Goal: Navigation & Orientation: Find specific page/section

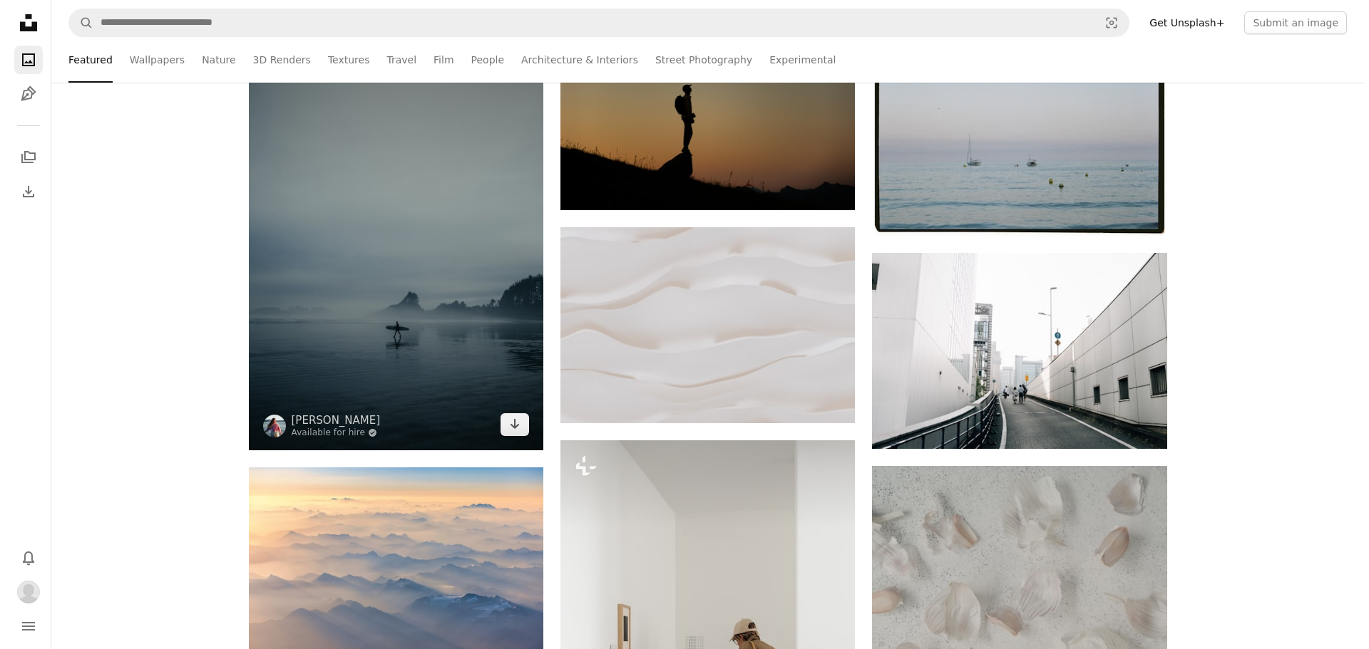
scroll to position [570, 0]
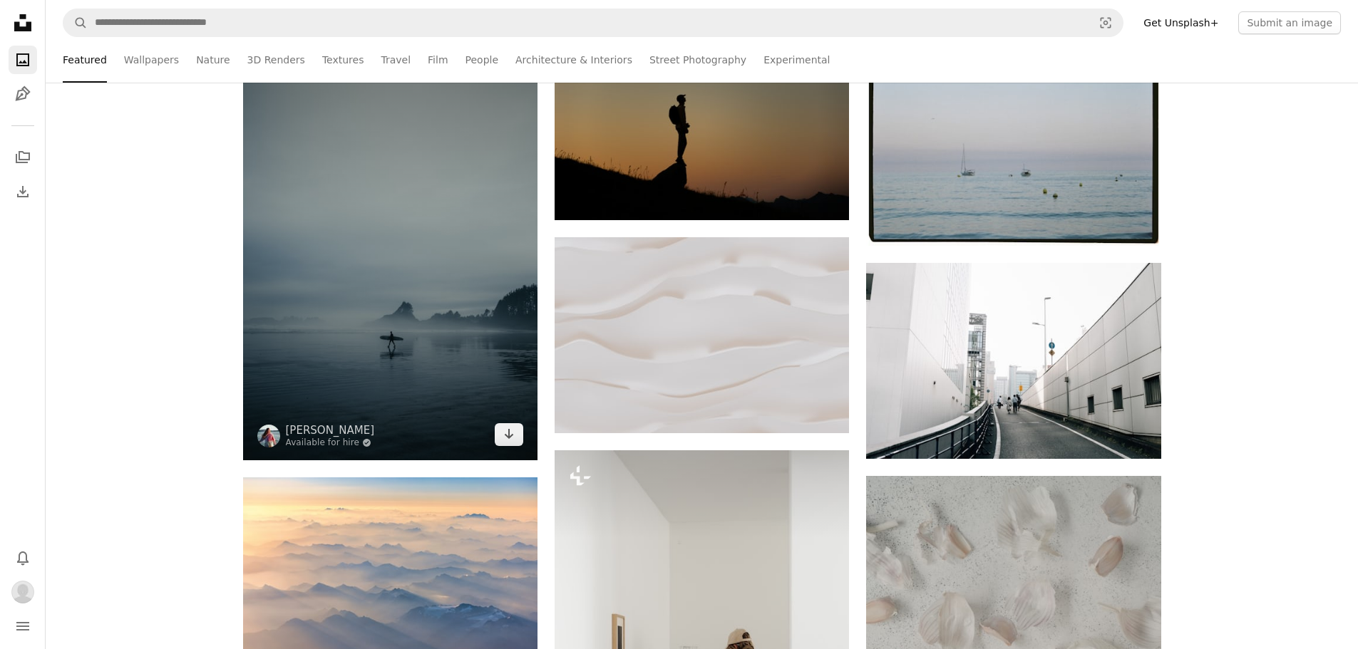
click at [371, 302] on img at bounding box center [390, 240] width 294 height 442
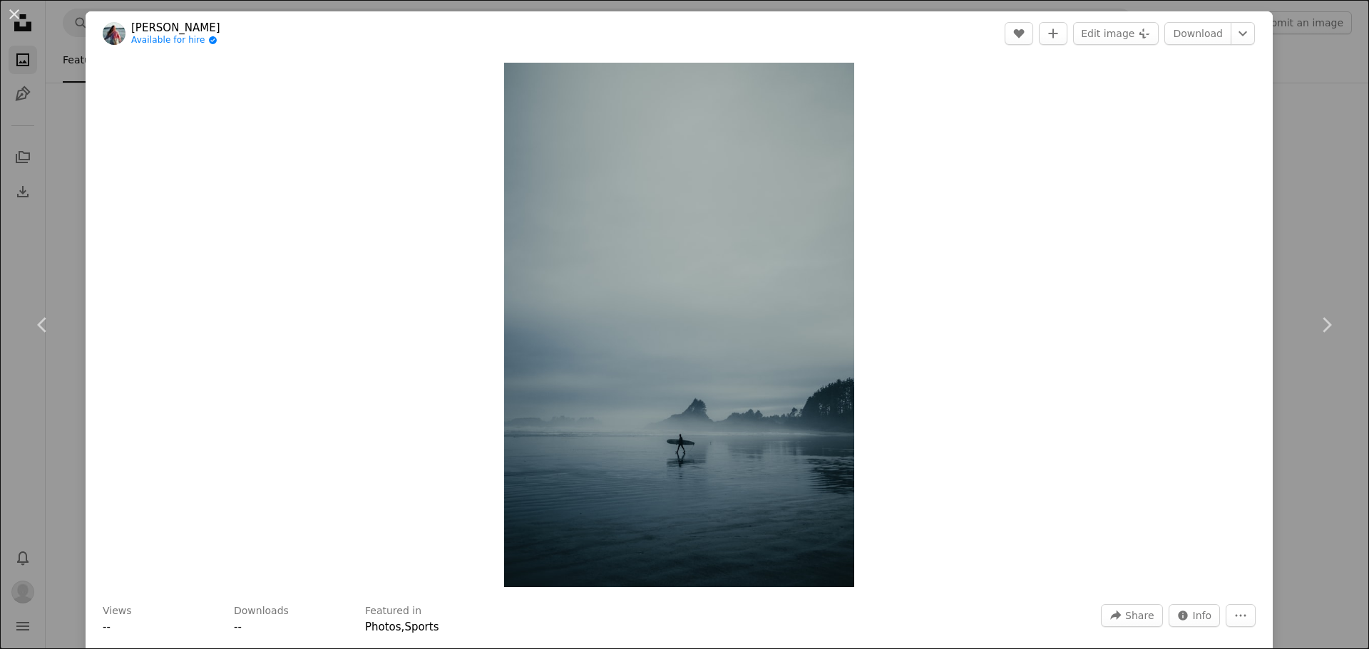
click at [218, 24] on link "[PERSON_NAME]" at bounding box center [175, 28] width 89 height 14
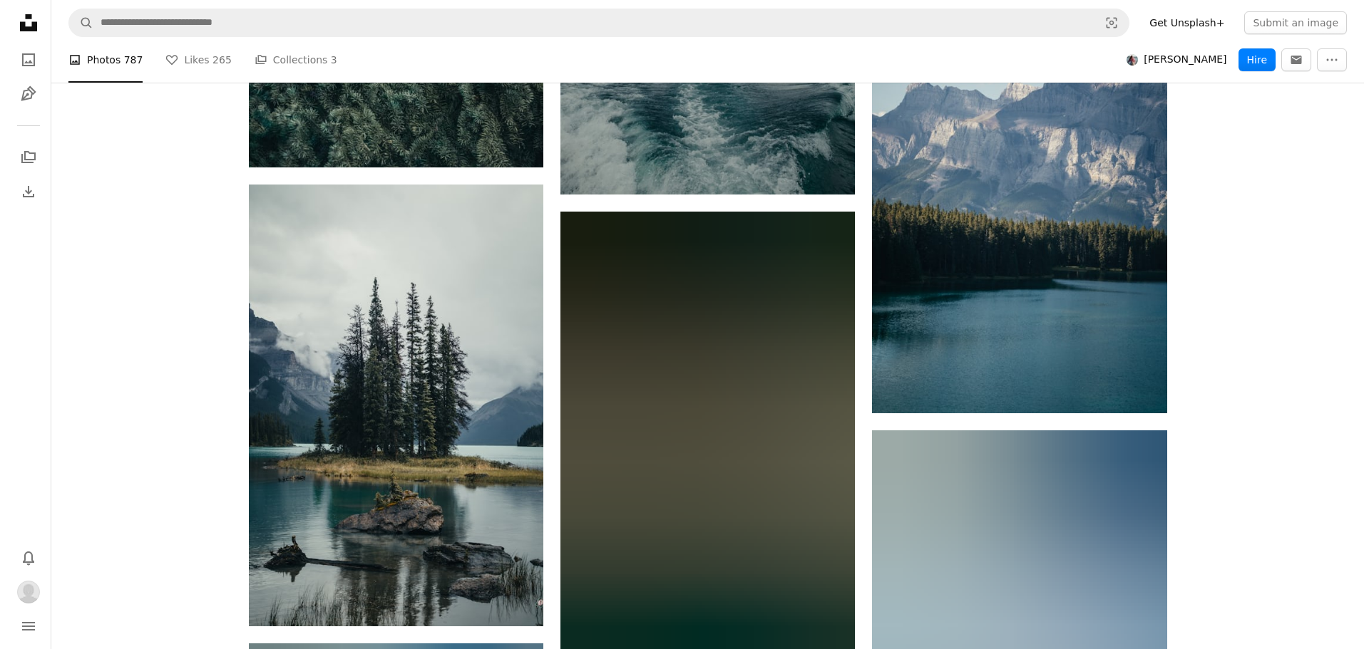
scroll to position [1426, 0]
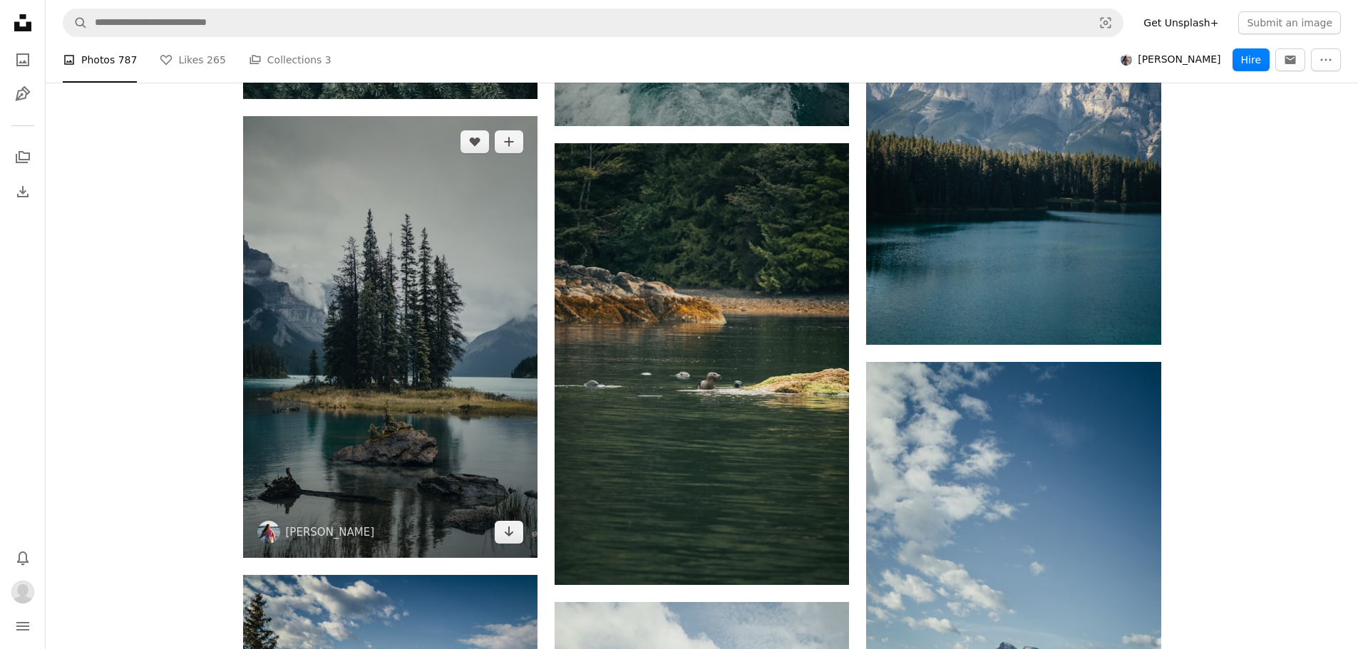
click at [378, 294] on img at bounding box center [390, 337] width 294 height 442
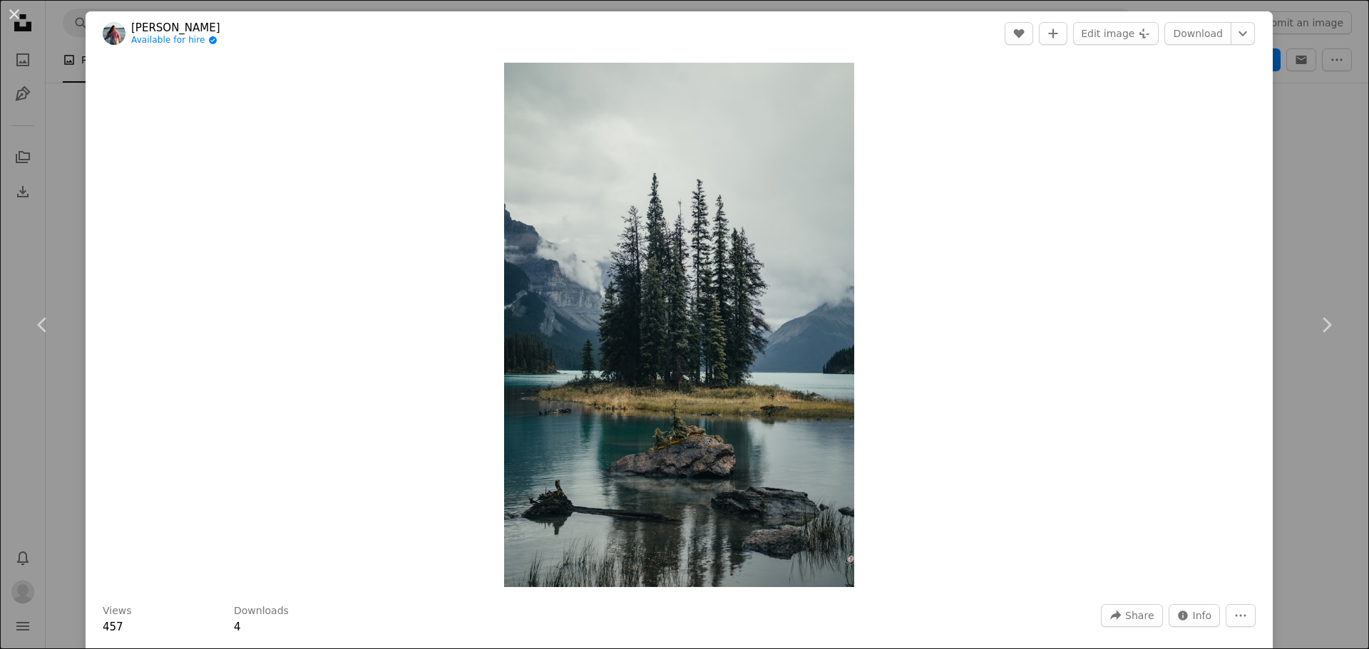
click at [1331, 117] on div "An X shape Chevron left Chevron right [PERSON_NAME] Available for hire A checkm…" at bounding box center [684, 324] width 1369 height 649
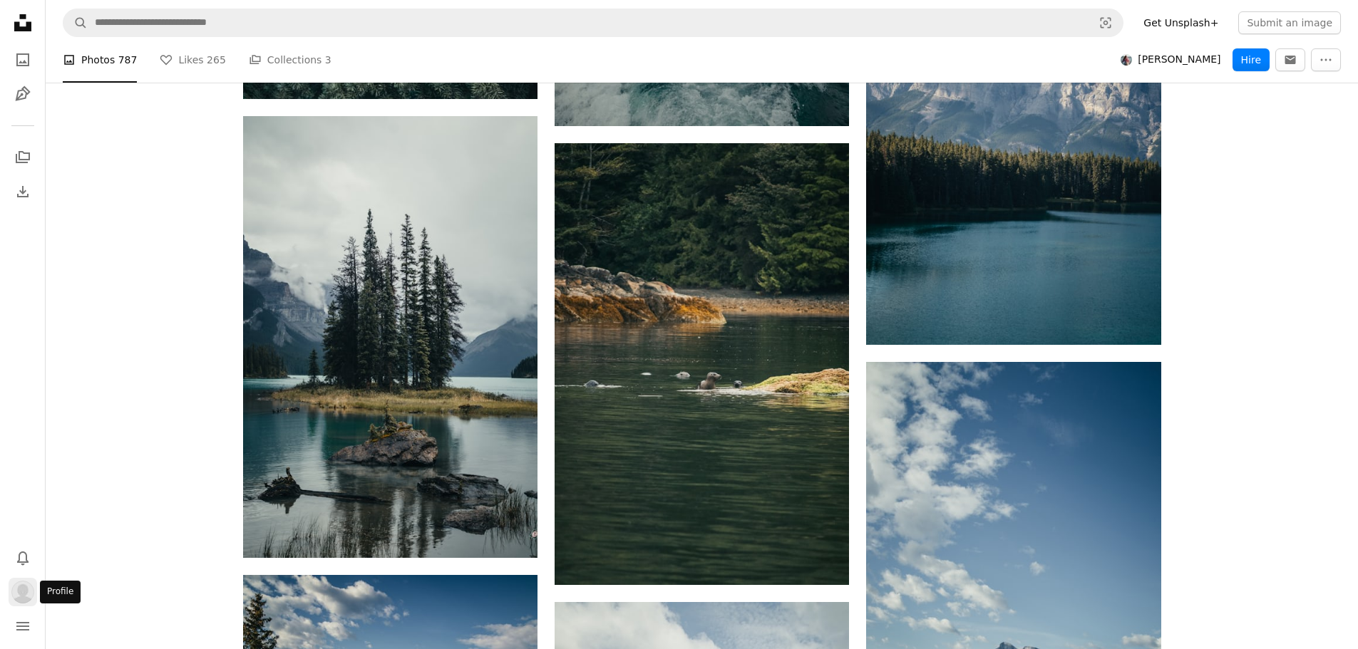
click at [22, 589] on img "Profile" at bounding box center [22, 592] width 23 height 23
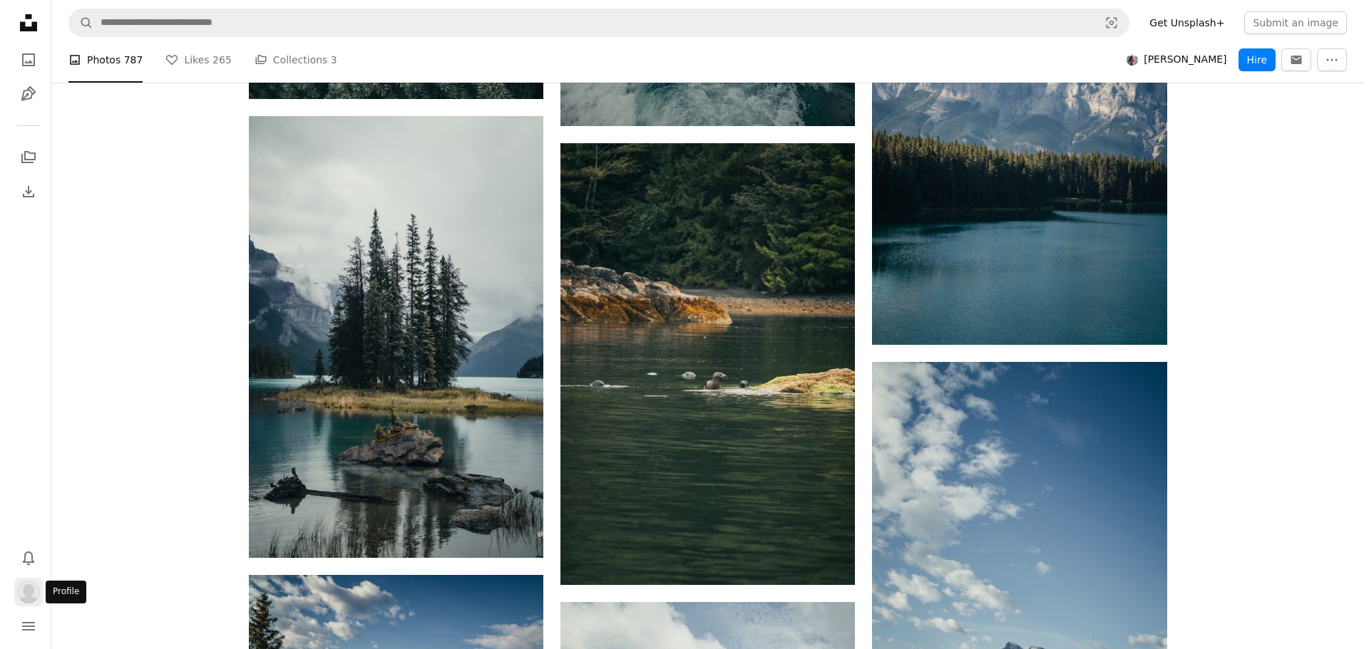
scroll to position [1426, 0]
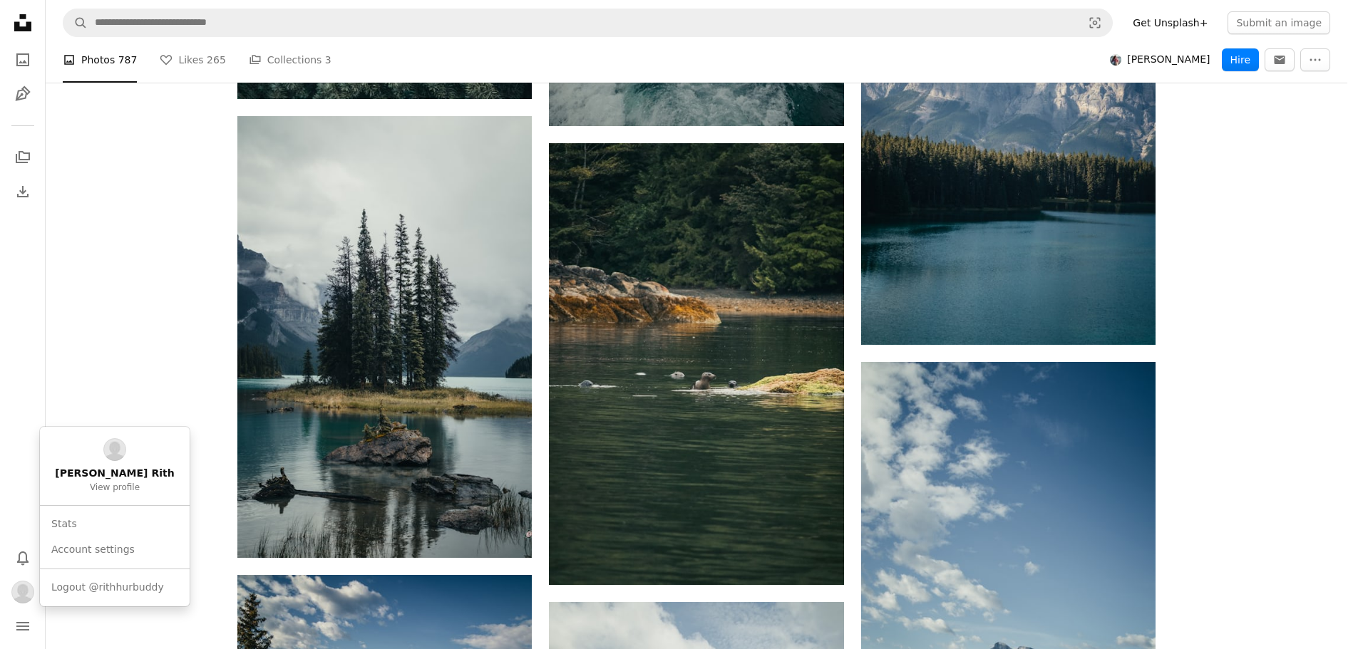
click at [135, 271] on body "Unsplash logo Unsplash Home A photo Pen Tool A stack of folders Download Bell n…" at bounding box center [673, 324] width 1347 height 649
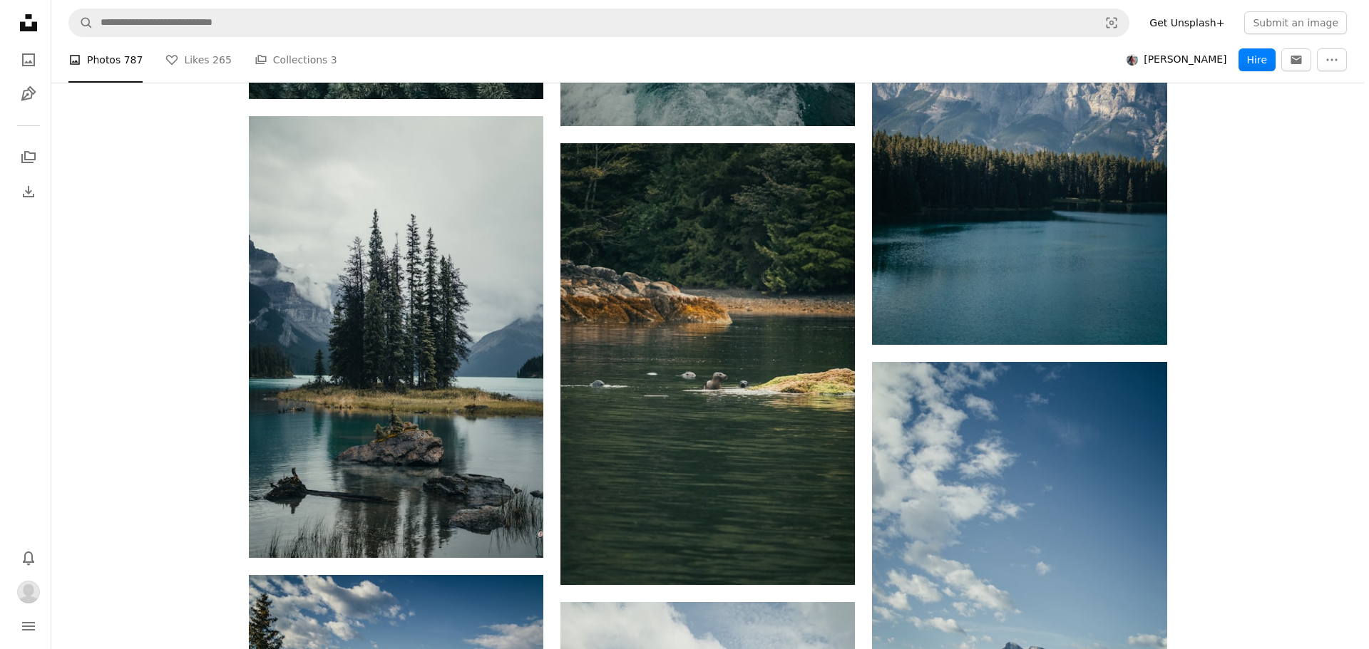
scroll to position [0, 0]
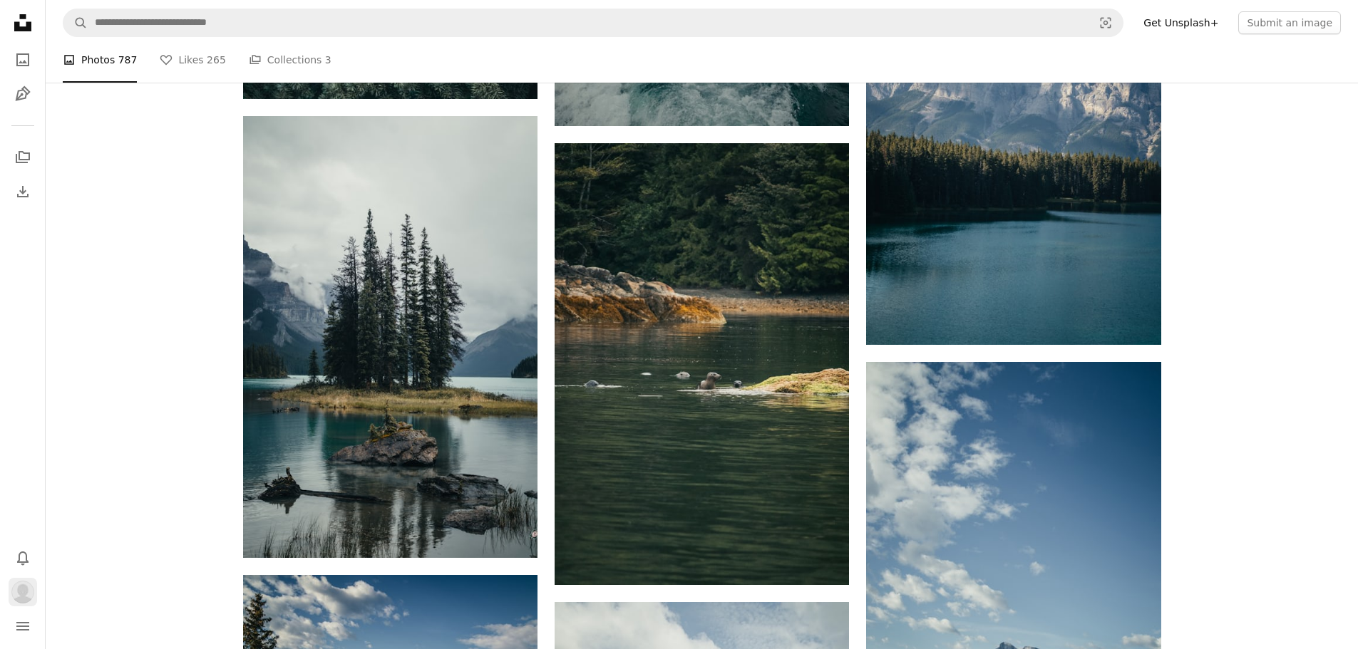
click at [20, 591] on img "Profile" at bounding box center [22, 592] width 23 height 23
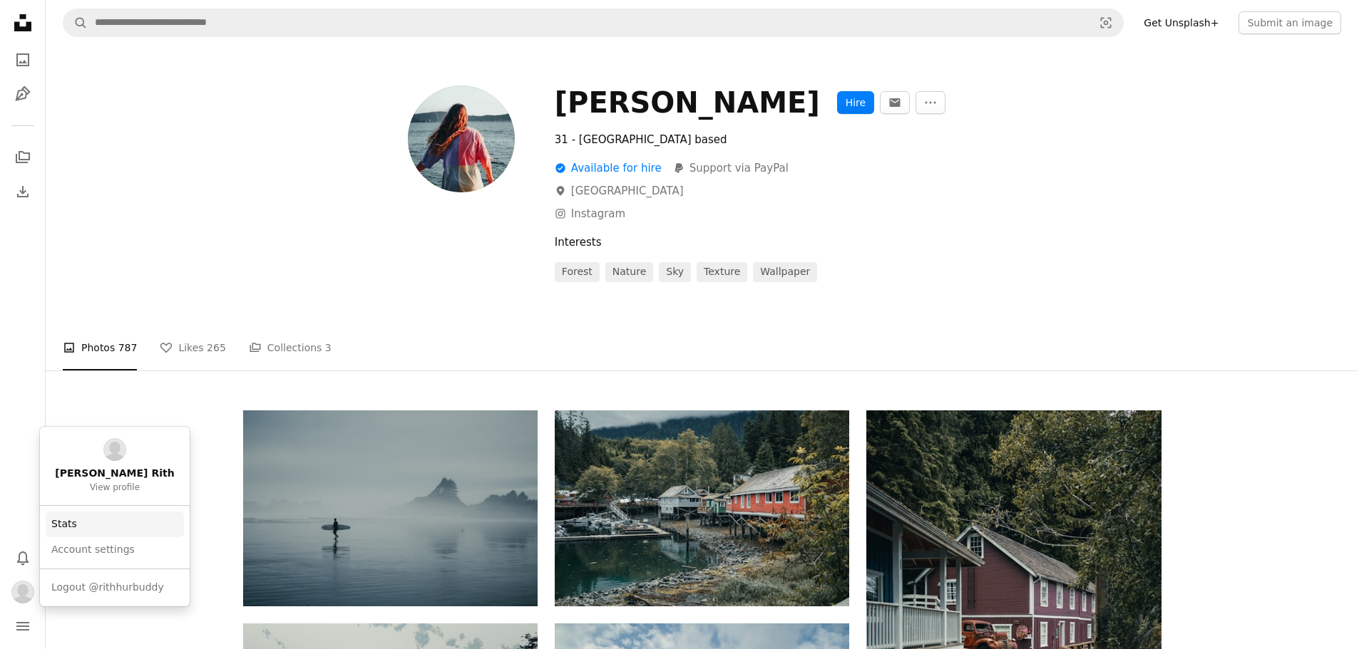
click at [99, 517] on link "Stats" at bounding box center [115, 525] width 138 height 26
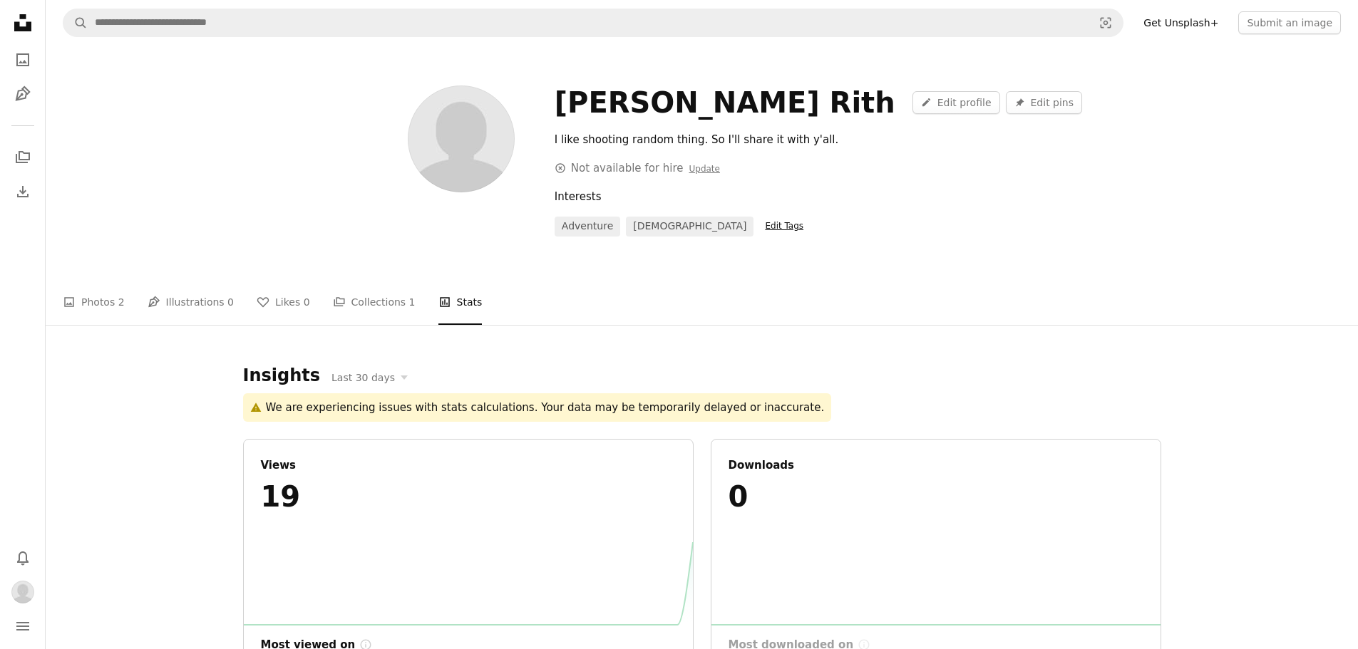
click at [765, 227] on span "Edit Tags" at bounding box center [784, 226] width 38 height 10
